Goal: Contribute content: Add original content to the website for others to see

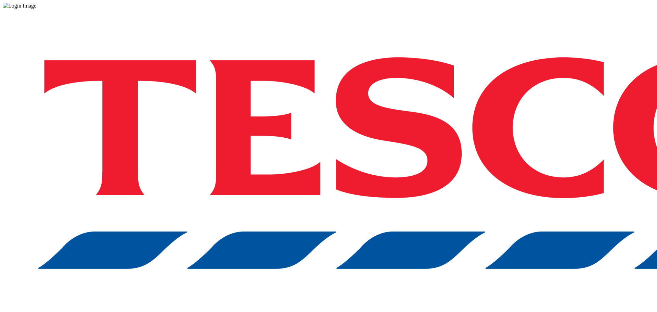
click at [467, 189] on div "Log in to the Spectra’s dashboard using [PERSON_NAME]’s credentials. If you don…" at bounding box center [329, 179] width 652 height 340
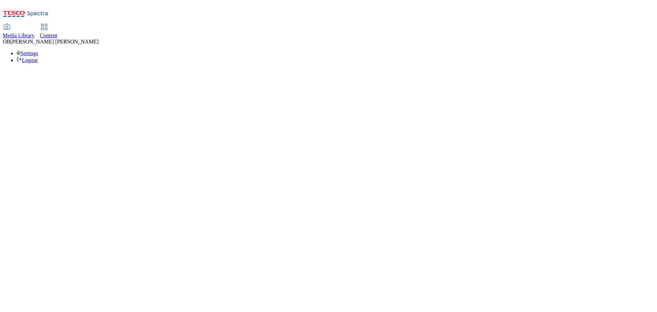
select select "ghs-[GEOGRAPHIC_DATA]"
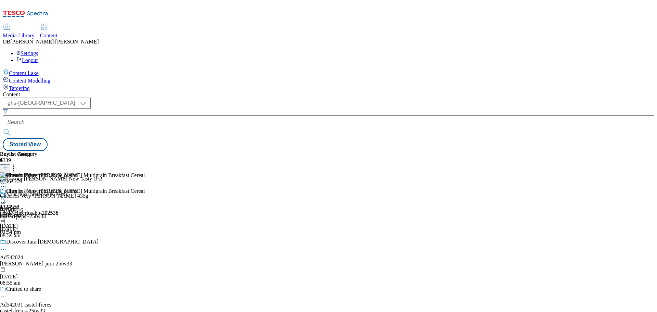
click at [10, 168] on button at bounding box center [5, 172] width 10 height 8
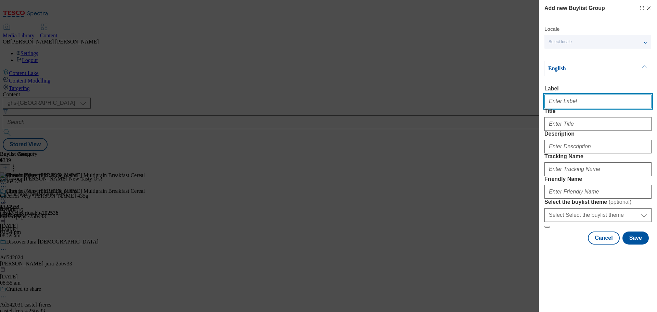
click at [577, 102] on input "Label" at bounding box center [597, 101] width 107 height 14
paste input "1324120"
type input "1324120"
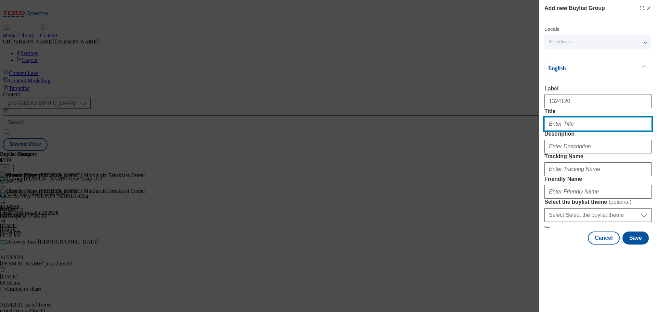
click at [569, 131] on input "Title" at bounding box center [597, 124] width 107 height 14
type input "J"
type input "A chance to win prizes with Johnnie"
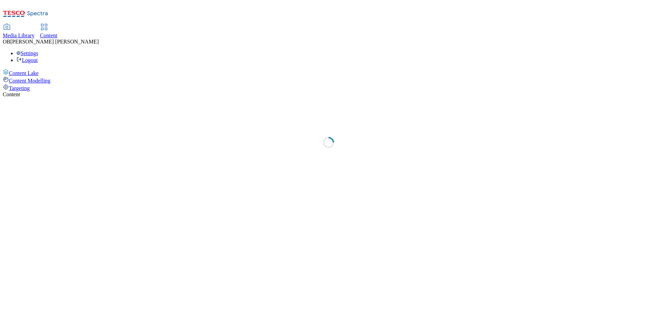
select select "ghs-[GEOGRAPHIC_DATA]"
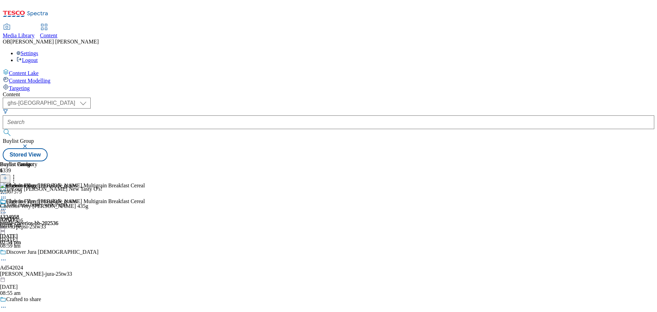
click at [5, 180] on line at bounding box center [5, 181] width 0 height 3
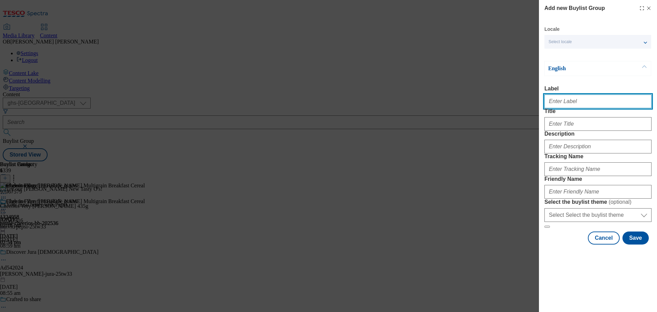
click at [557, 103] on input "Label" at bounding box center [597, 101] width 107 height 14
paste input "1324120"
type input "1324120"
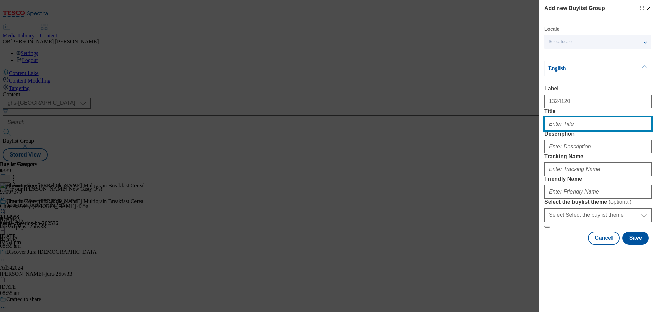
click at [569, 131] on input "Title" at bounding box center [597, 124] width 107 height 14
paste input "A chance to win prizes with [PERSON_NAME] [PERSON_NAME]"
type input "A chance to win prizes with [PERSON_NAME] [PERSON_NAME]"
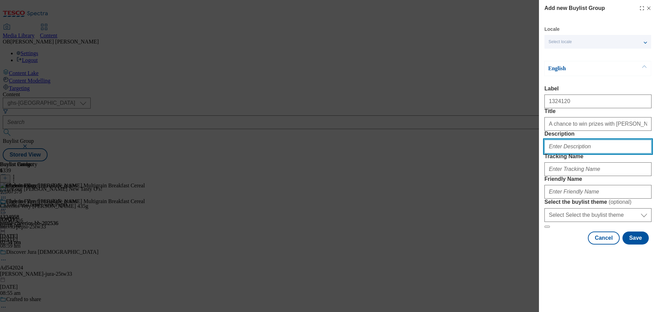
click at [605, 153] on input "Description" at bounding box center [597, 147] width 107 height 14
type input "The sweeter side of black label"
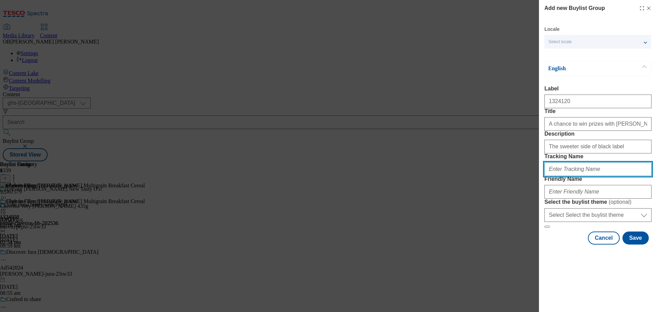
click at [588, 176] on input "Tracking Name" at bounding box center [597, 169] width 107 height 14
paste input "A chance to win prizes with [PERSON_NAME] [PERSON_NAME]"
drag, startPoint x: 644, startPoint y: 208, endPoint x: 556, endPoint y: 212, distance: 88.0
click at [556, 176] on input "DH_A chance to win prizes with [PERSON_NAME] [PERSON_NAME]" at bounding box center [597, 169] width 107 height 14
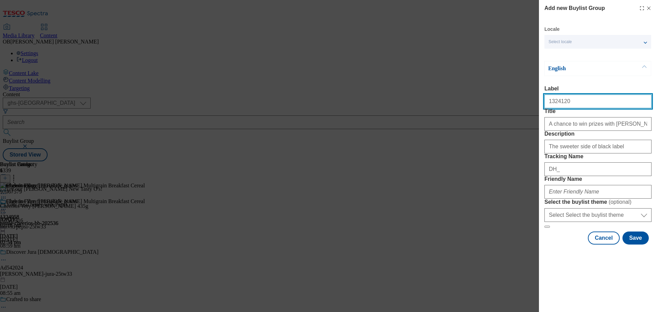
drag, startPoint x: 580, startPoint y: 105, endPoint x: 507, endPoint y: 107, distance: 72.9
click at [507, 107] on div "Add new Buylist Group Locale Select locale English Welsh English Label 1324120 …" at bounding box center [328, 156] width 657 height 312
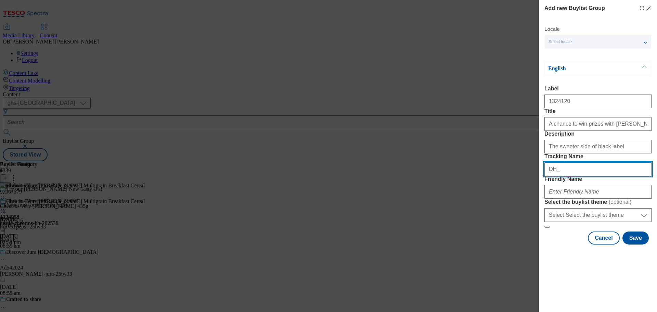
click at [563, 176] on input "DH_" at bounding box center [597, 169] width 107 height 14
paste input "1324120"
type input "DH_1324120"
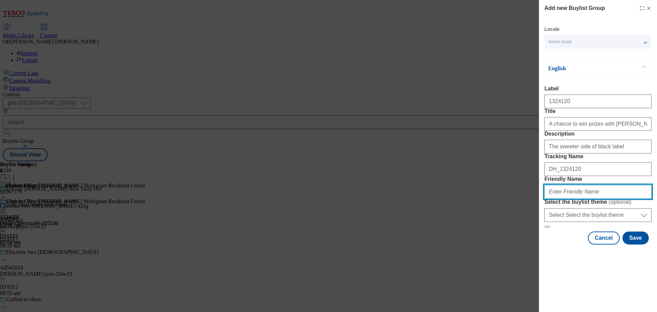
click at [566, 198] on input "Friendly Name" at bounding box center [597, 192] width 107 height 14
type input "diageo-jw-opp-202537"
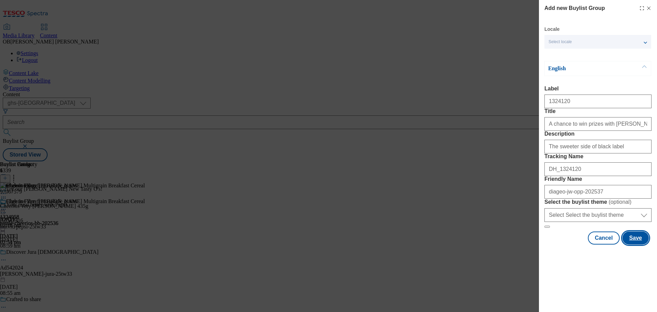
click at [634, 244] on button "Save" at bounding box center [635, 237] width 26 height 13
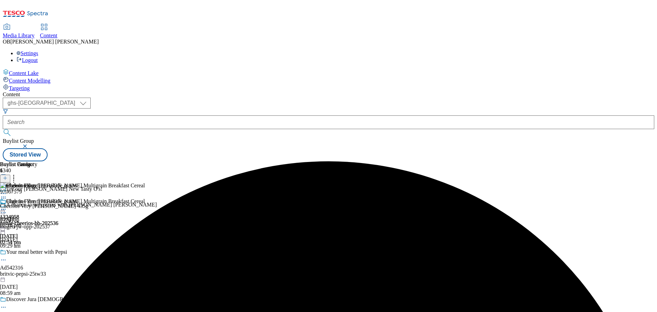
click at [157, 202] on div "A chance to win prizes with Johnnie Walker Black Ruby 1324120 diageo-jw-opp-202…" at bounding box center [78, 225] width 157 height 47
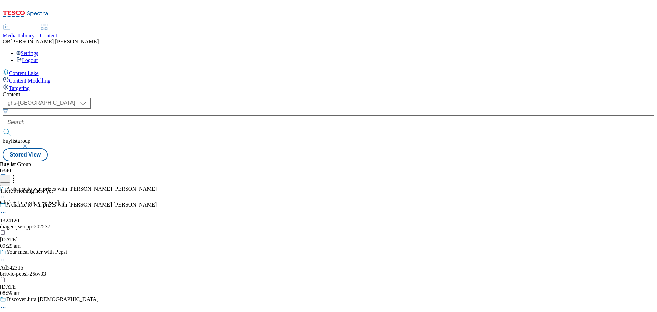
click at [8, 176] on icon at bounding box center [5, 178] width 5 height 5
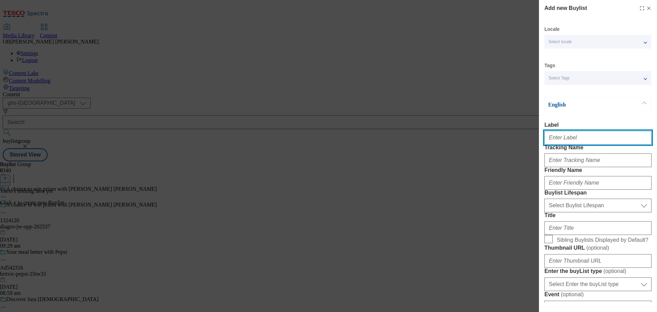
click at [567, 141] on input "Label" at bounding box center [597, 138] width 107 height 14
paste input "1324120"
type input "1324120"
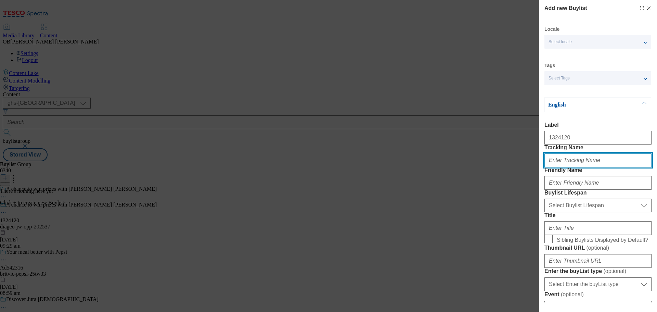
click at [587, 167] on input "Tracking Name" at bounding box center [597, 160] width 107 height 14
type input "DH_1324120"
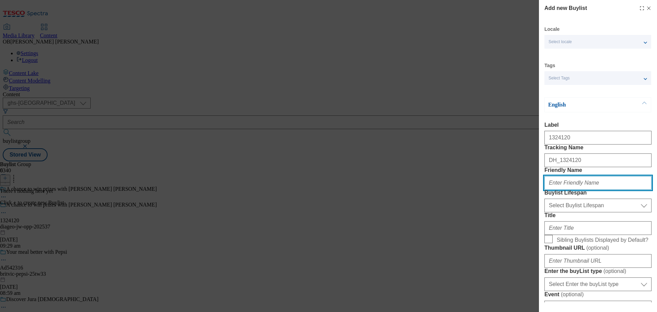
click at [617, 190] on input "Friendly Name" at bounding box center [597, 183] width 107 height 14
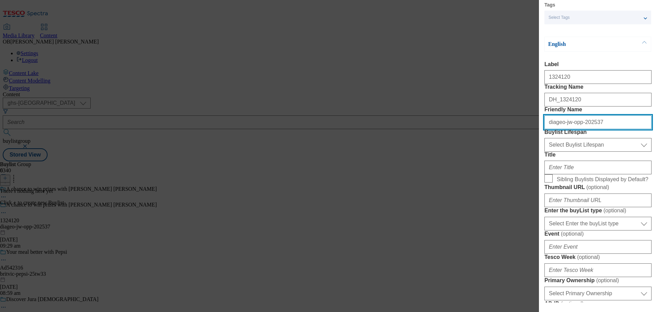
scroll to position [61, 0]
type input "diageo-jw-opp-202537"
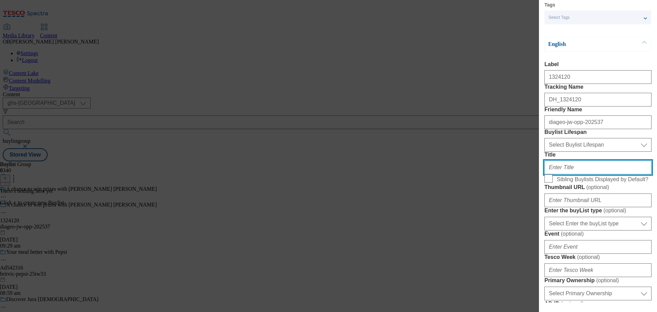
click at [571, 174] on input "Title" at bounding box center [597, 167] width 107 height 14
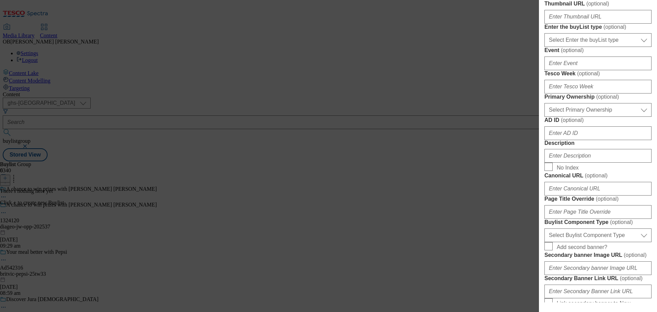
scroll to position [256, 0]
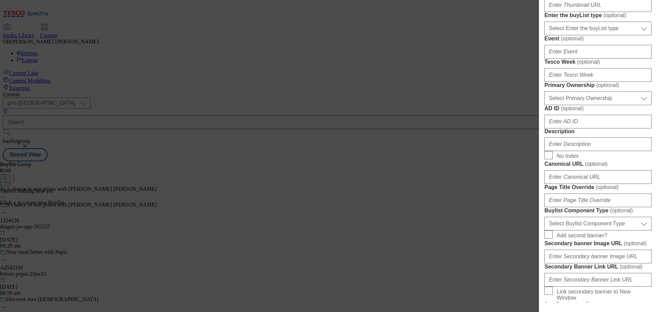
type input "The sweeter side of black label"
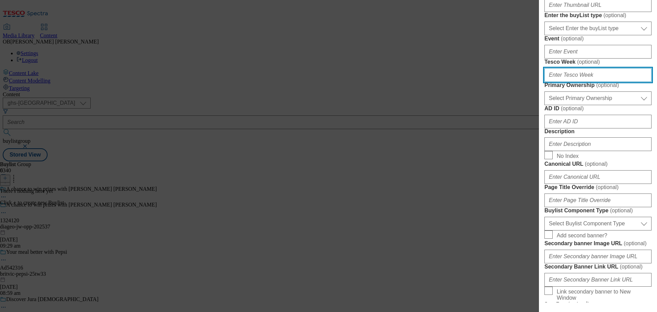
click at [576, 82] on input "Tesco Week ( optional )" at bounding box center [597, 75] width 107 height 14
type input "37"
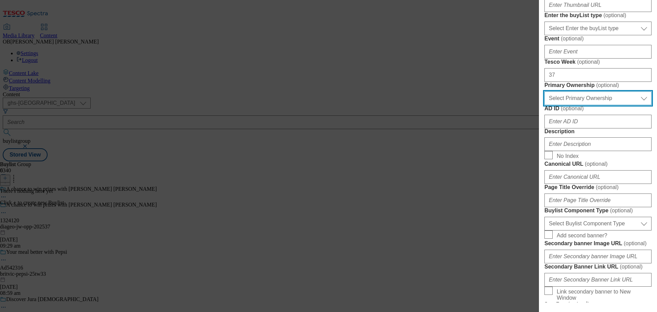
click at [580, 105] on select "Select Primary Ownership tesco dunnhumby" at bounding box center [597, 98] width 107 height 14
select select "dunnhumby"
click at [544, 105] on select "Select Primary Ownership tesco dunnhumby" at bounding box center [597, 98] width 107 height 14
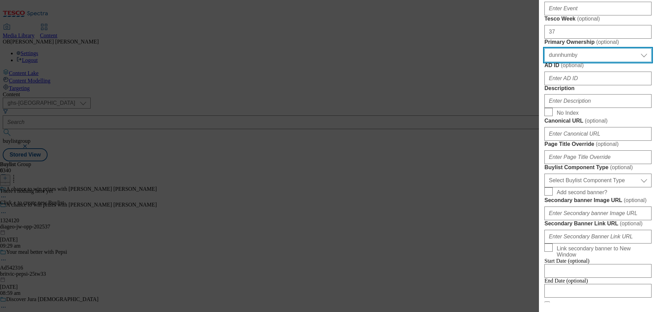
scroll to position [299, 0]
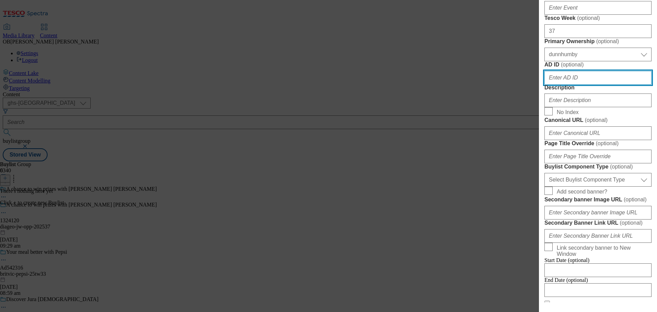
click at [574, 85] on input "AD ID ( optional )" at bounding box center [597, 78] width 107 height 14
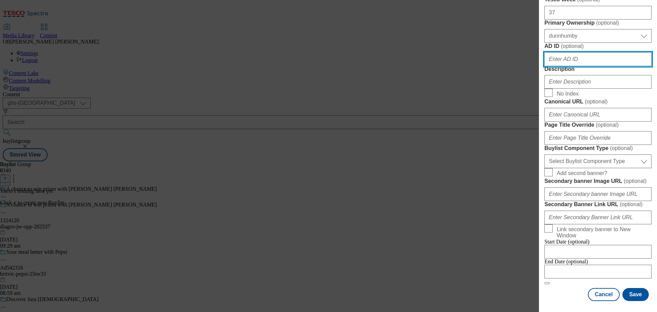
scroll to position [397, 0]
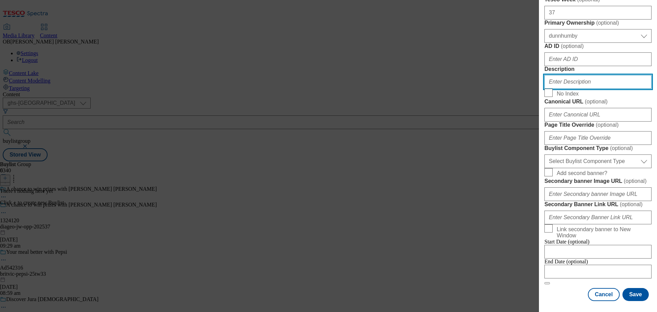
click at [565, 89] on input "Description" at bounding box center [597, 82] width 107 height 14
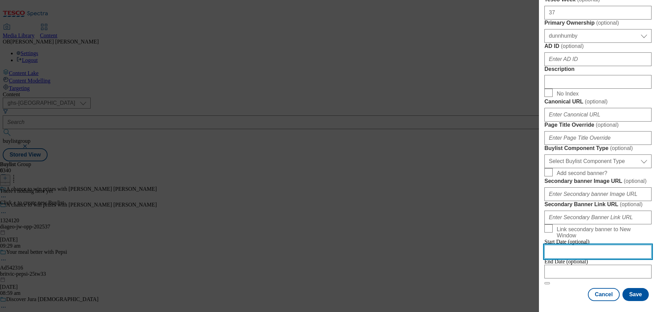
click at [628, 245] on input "Modal" at bounding box center [597, 252] width 107 height 14
select select "2025"
select select "September"
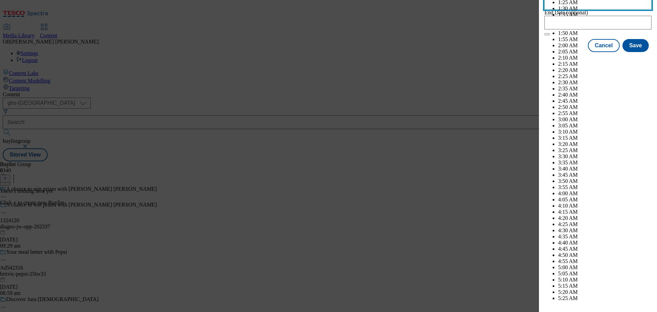
scroll to position [1436, 0]
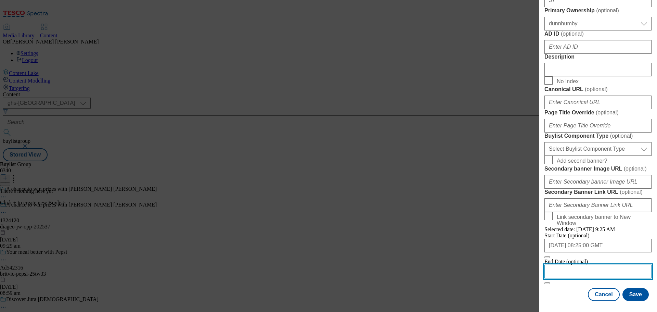
click at [585, 269] on input "Modal" at bounding box center [597, 272] width 107 height 14
select select "2025"
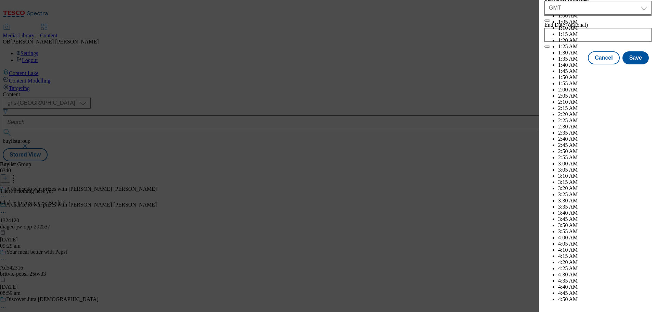
select select "December"
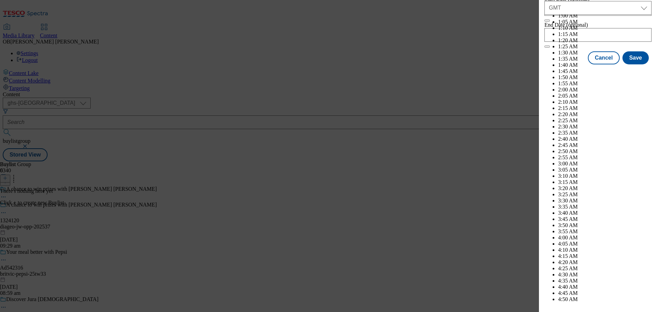
click at [564, 70] on div "Cancel Save" at bounding box center [597, 63] width 107 height 13
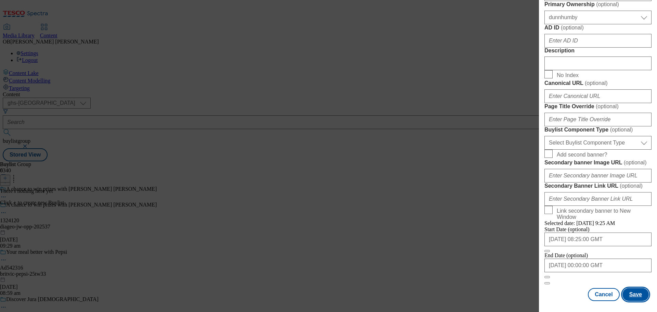
click at [635, 295] on button "Save" at bounding box center [635, 294] width 26 height 13
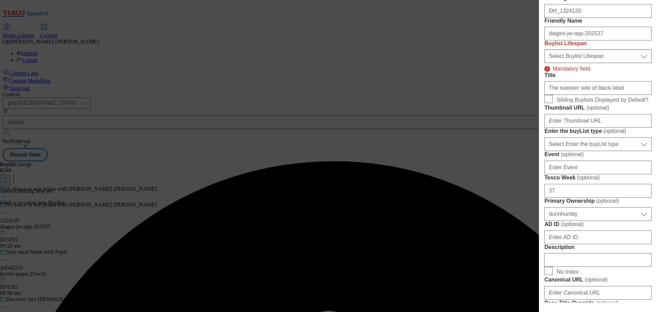
scroll to position [149, 0]
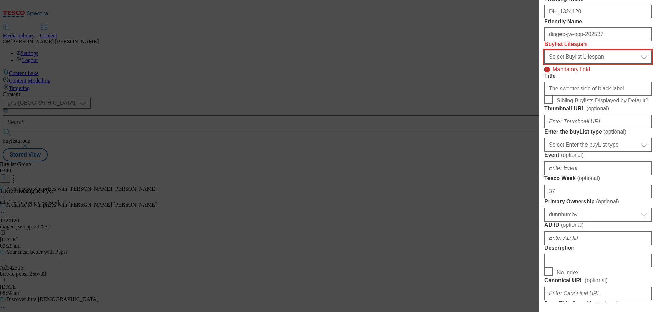
click at [614, 64] on select "Select Buylist Lifespan evergreen seasonal tactical" at bounding box center [597, 57] width 107 height 14
select select "seasonal"
click at [544, 64] on select "Select Buylist Lifespan evergreen seasonal tactical" at bounding box center [597, 57] width 107 height 14
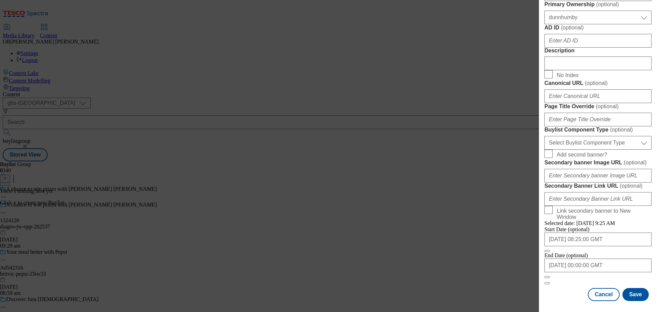
scroll to position [567, 0]
click at [630, 298] on button "Save" at bounding box center [635, 294] width 26 height 13
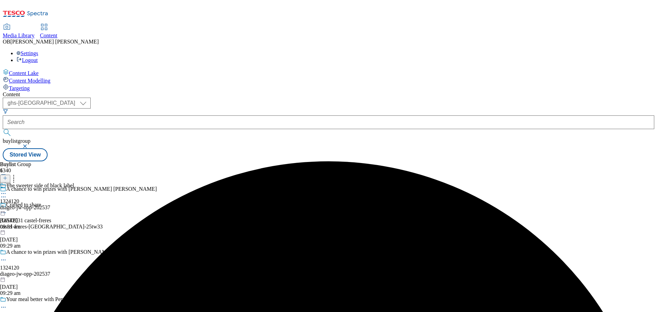
click at [7, 190] on icon at bounding box center [3, 193] width 7 height 7
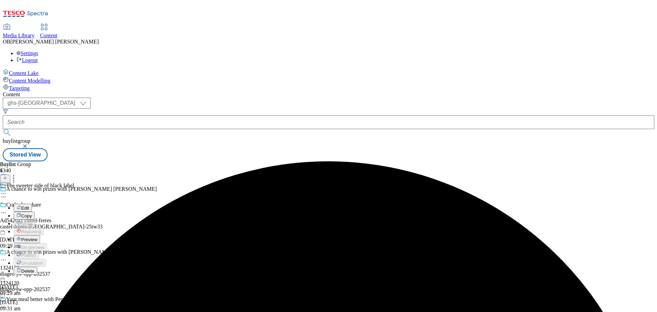
click at [403, 161] on div "Buylist Group 6340 A chance to win prizes with Johnnie Walker Black Ruby Crafte…" at bounding box center [329, 161] width 652 height 0
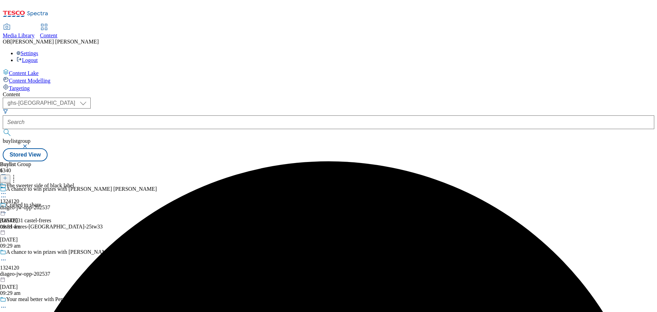
click at [74, 182] on div "The sweeter side of black label 1324120 diageo-jw-opp-202537 24 Sept 2025 09:31…" at bounding box center [37, 205] width 74 height 47
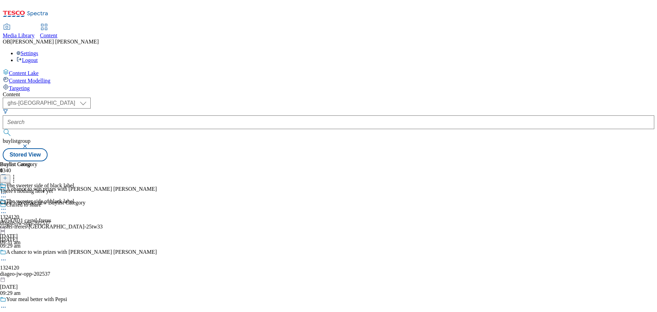
click at [8, 176] on icon at bounding box center [5, 178] width 5 height 5
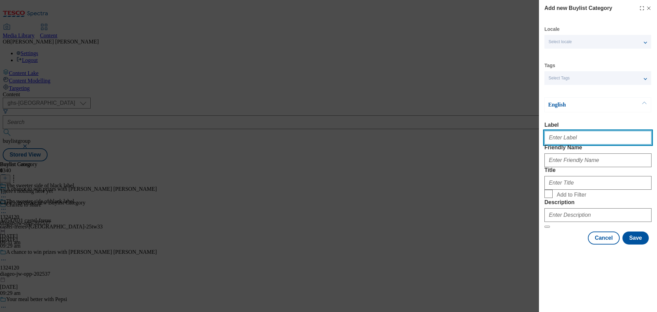
click at [587, 138] on input "Label" at bounding box center [597, 138] width 107 height 14
type input "1324120"
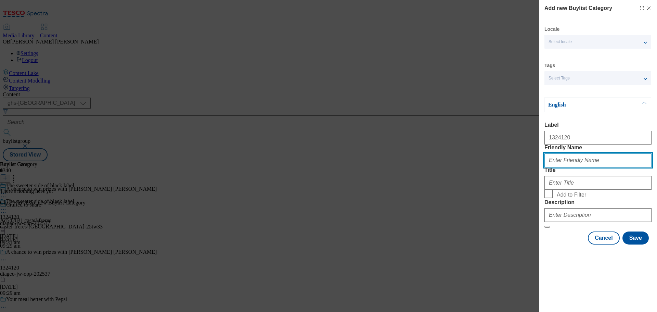
click at [578, 167] on input "Friendly Name" at bounding box center [597, 160] width 107 height 14
type input "diageo-jw-opp-202537"
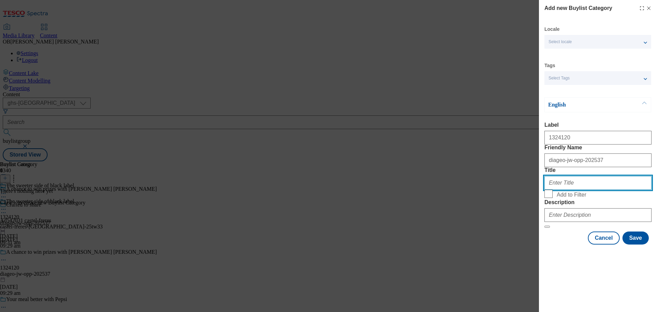
click at [579, 190] on input "Title" at bounding box center [597, 183] width 107 height 14
paste input "with Johnnie Walker Black Ruby"
type input "A chance to win prizes with Johnnie Walker Black Ruby"
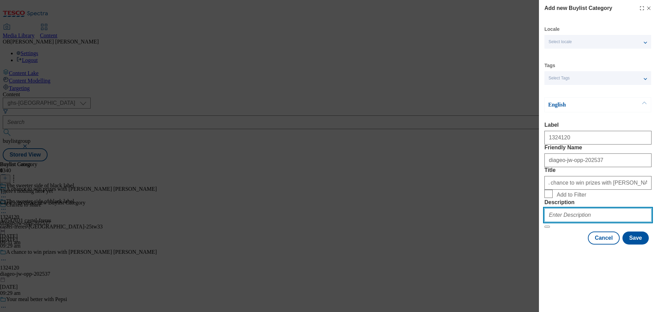
click at [578, 222] on input "Description" at bounding box center [597, 215] width 107 height 14
type input "n"
type input "The sweeter side of black label"
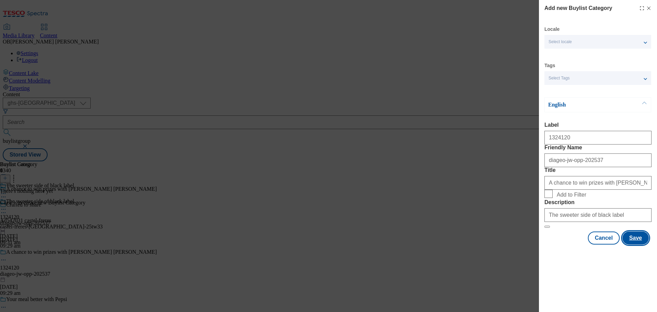
click at [639, 244] on button "Save" at bounding box center [635, 237] width 26 height 13
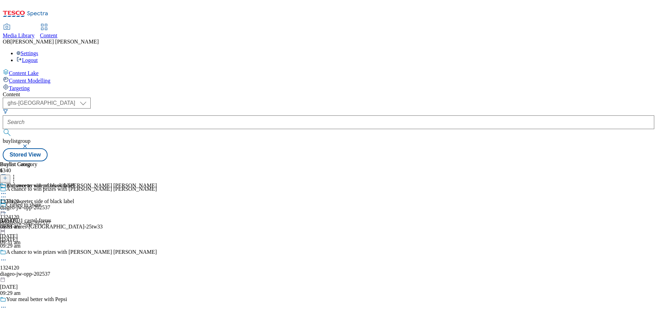
click at [157, 182] on div "A chance to win prizes with Johnnie Walker Black Ruby 1324120 diageo-jw-opp-202…" at bounding box center [78, 205] width 157 height 47
click at [10, 175] on button at bounding box center [5, 179] width 10 height 8
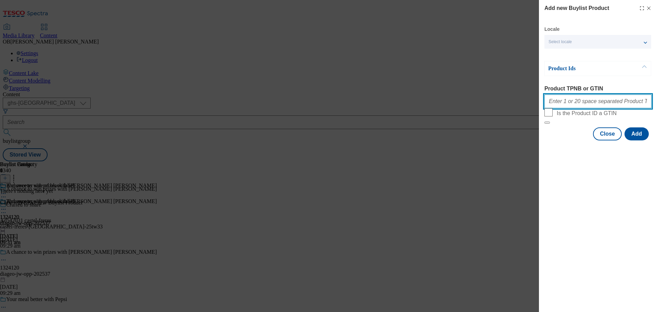
click at [594, 104] on input "Product TPNB or GTIN" at bounding box center [597, 101] width 107 height 14
paste input "96537722 50237001 52160404 96639930"
type input "96537722 50237001 52160404 96639930"
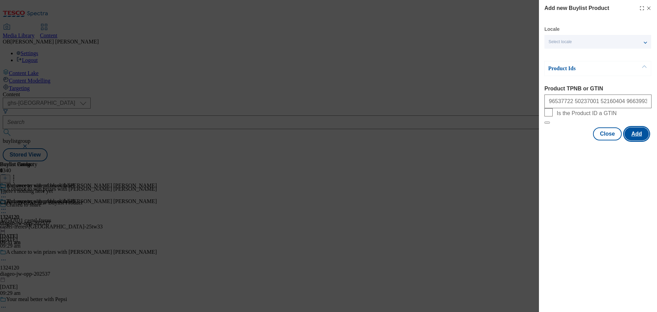
click at [646, 140] on button "Add" at bounding box center [637, 133] width 24 height 13
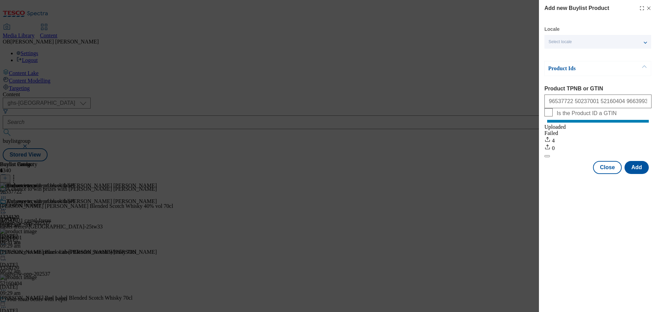
click at [649, 8] on icon "Modal" at bounding box center [648, 7] width 5 height 5
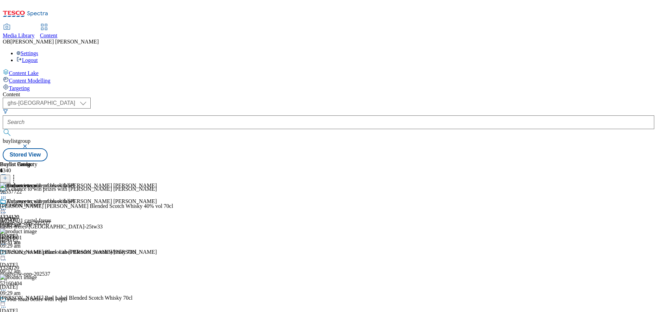
click at [173, 182] on div "96537722 Johnnie Walker Black Ruby Blended Scotch Whisky 40% vol 70cl 24 Sept 2…" at bounding box center [86, 205] width 173 height 46
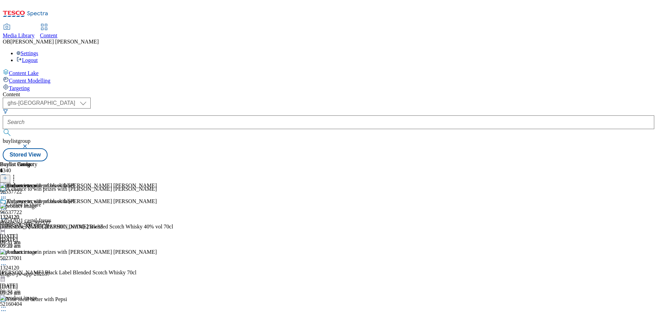
click at [7, 206] on icon at bounding box center [3, 209] width 7 height 7
click at [37, 253] on span "Preview" at bounding box center [29, 255] width 16 height 5
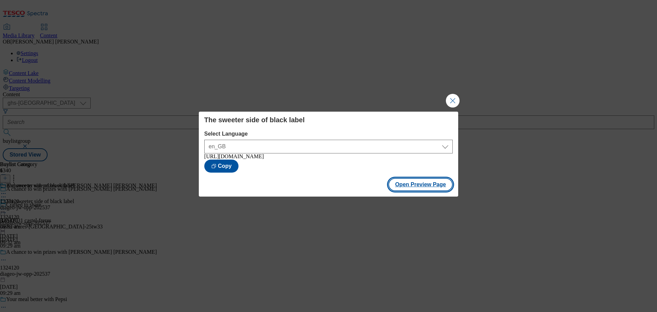
click at [413, 183] on button "Open Preview Page" at bounding box center [420, 184] width 65 height 13
click at [459, 98] on button "Close Modal" at bounding box center [453, 101] width 14 height 14
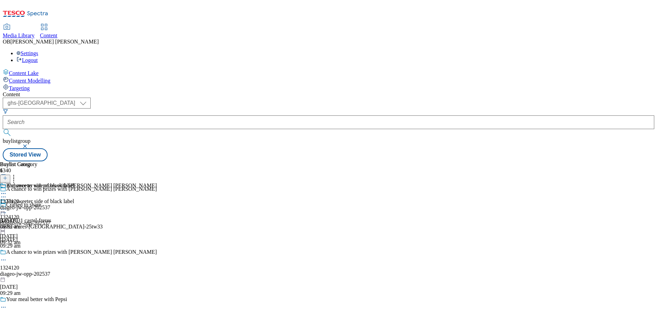
click at [157, 182] on div "A chance to win prizes with Johnnie Walker Black Ruby 1324120 diageo-jw-opp-202…" at bounding box center [78, 205] width 157 height 47
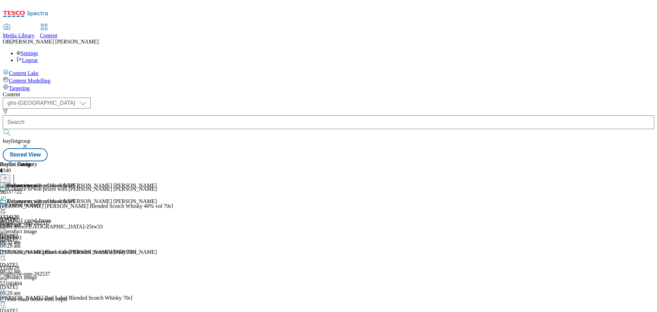
click at [7, 206] on icon at bounding box center [3, 209] width 7 height 7
click at [60, 267] on button "Open Preview Url" at bounding box center [37, 271] width 46 height 8
click at [2, 209] on circle at bounding box center [1, 209] width 1 height 1
click at [36, 276] on span "Publish" at bounding box center [28, 278] width 15 height 5
